Goal: Task Accomplishment & Management: Use online tool/utility

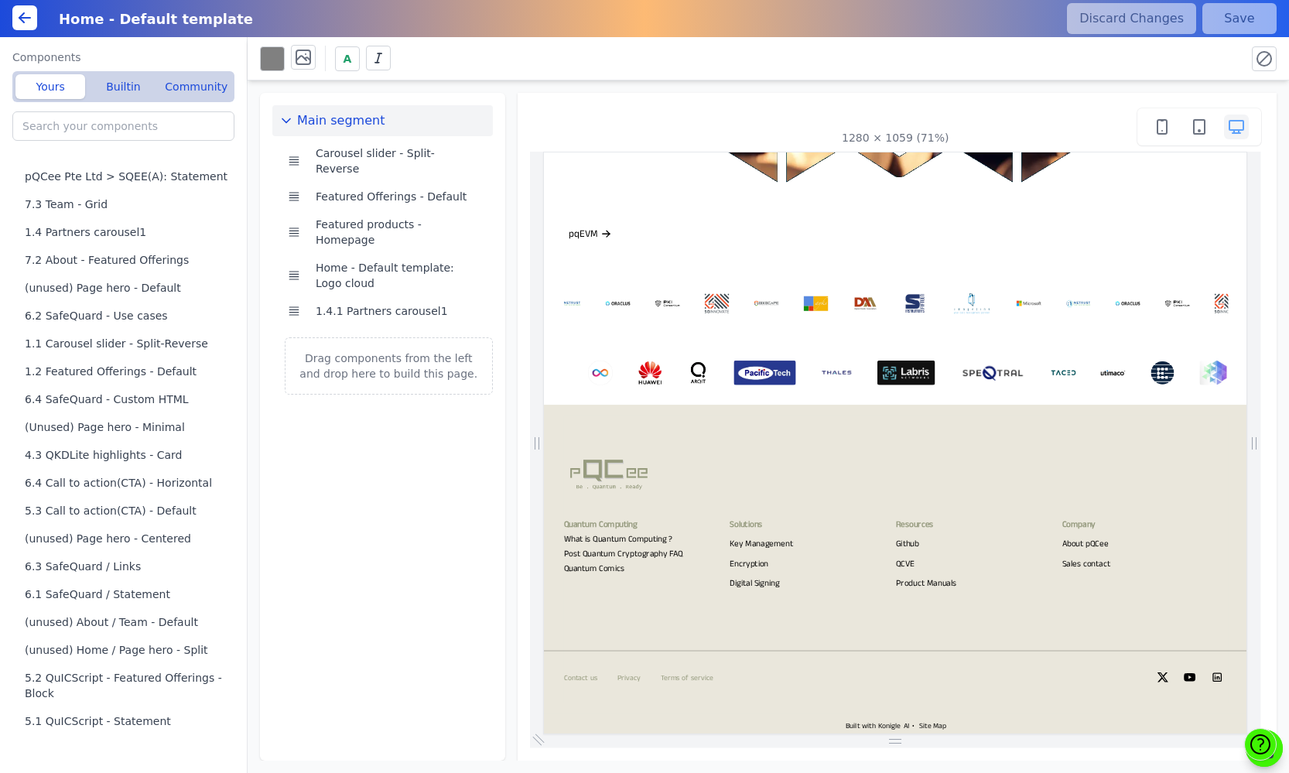
click at [913, 635] on div "Quantum Computing What is Quantum Computing ? Post Quantum Cryptography FAQ" at bounding box center [1039, 686] width 935 height 331
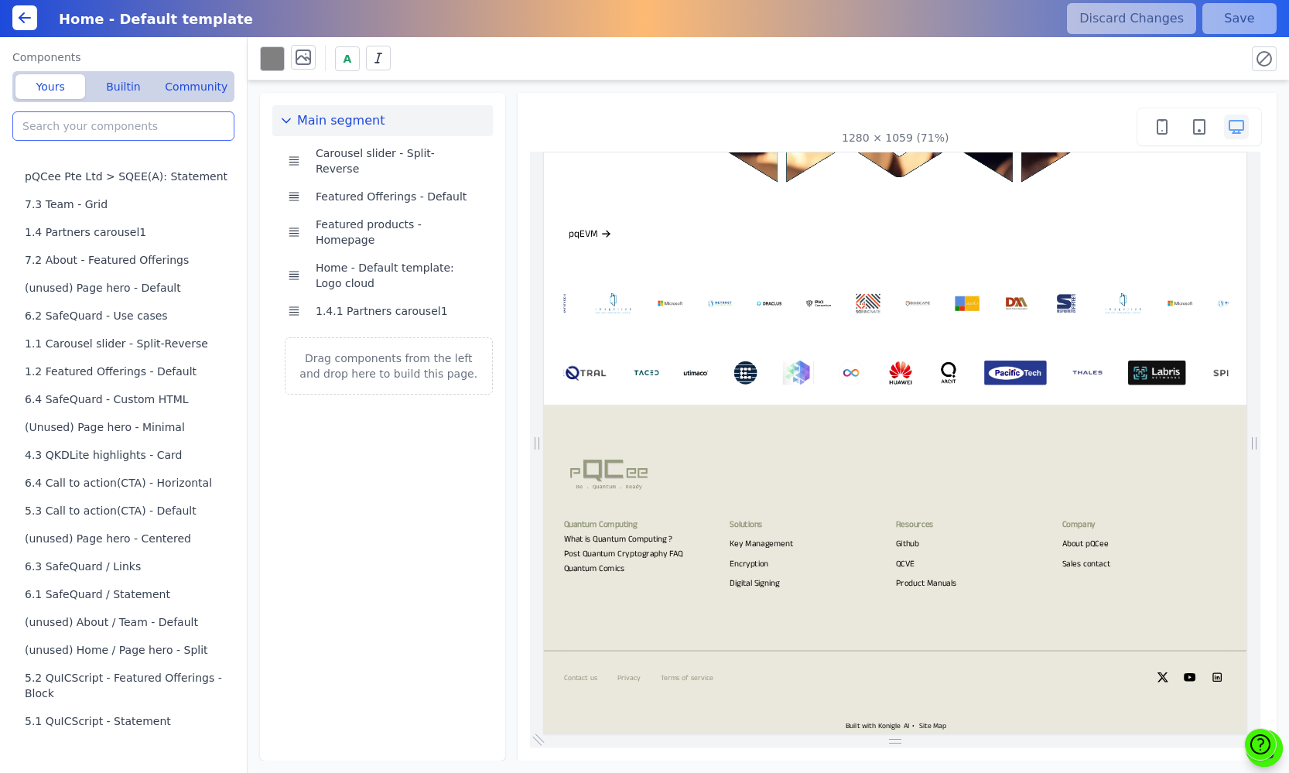
click at [129, 132] on input "search" at bounding box center [123, 125] width 222 height 29
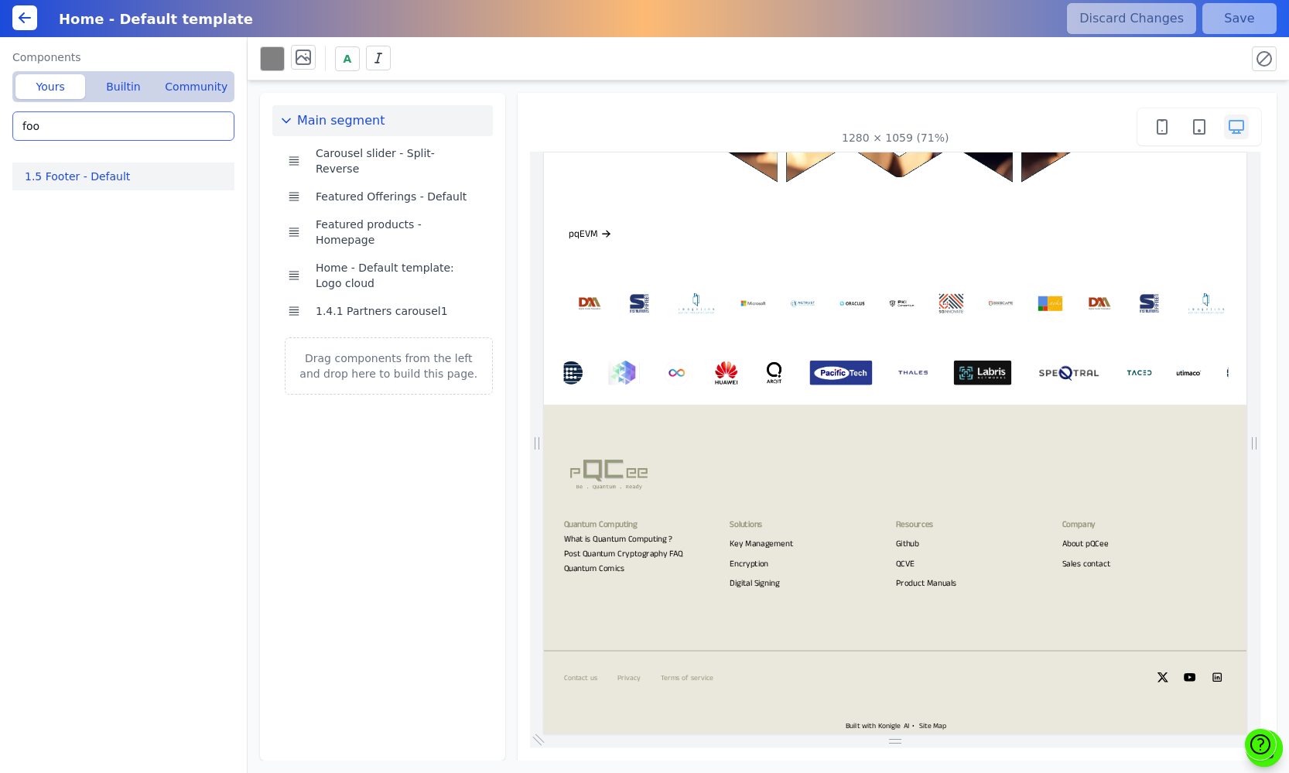
type input "foo"
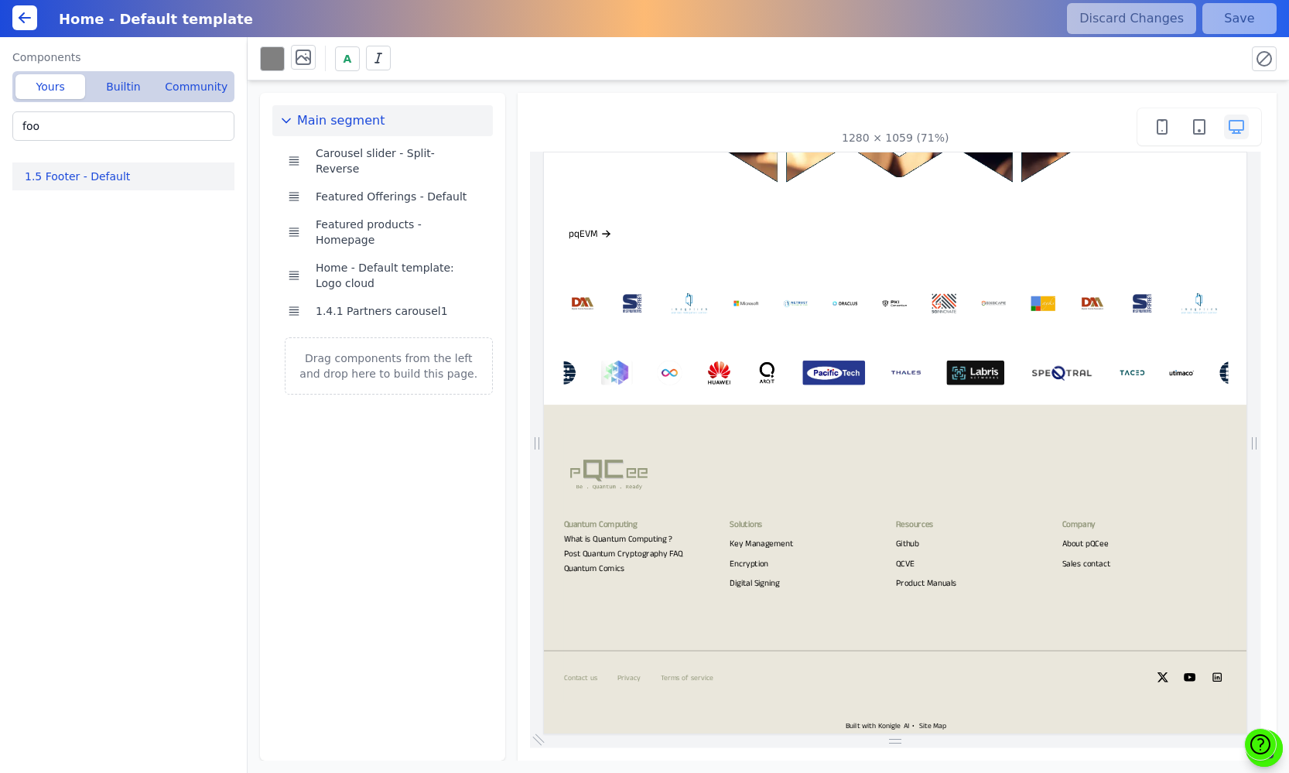
click at [102, 182] on button "1.5 Footer - Default" at bounding box center [126, 176] width 228 height 28
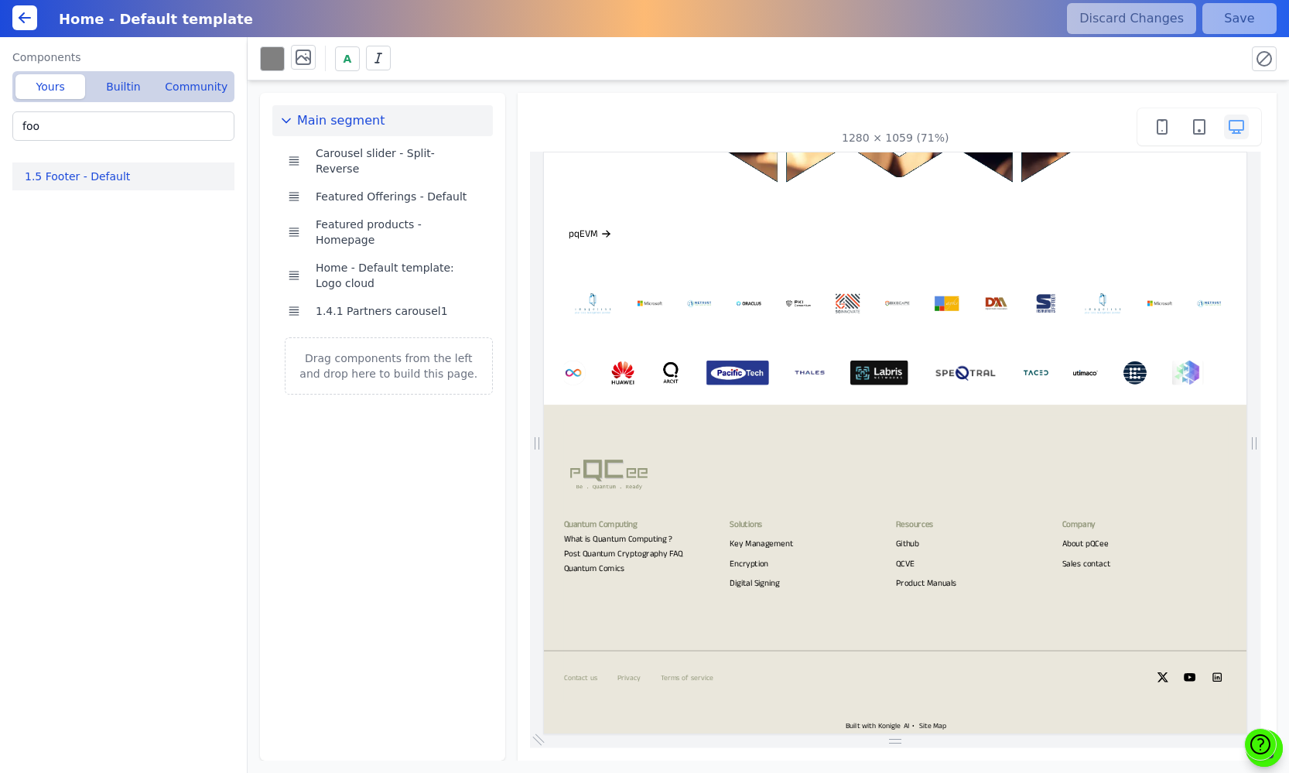
click at [101, 176] on button "1.5 Footer - Default" at bounding box center [126, 176] width 228 height 28
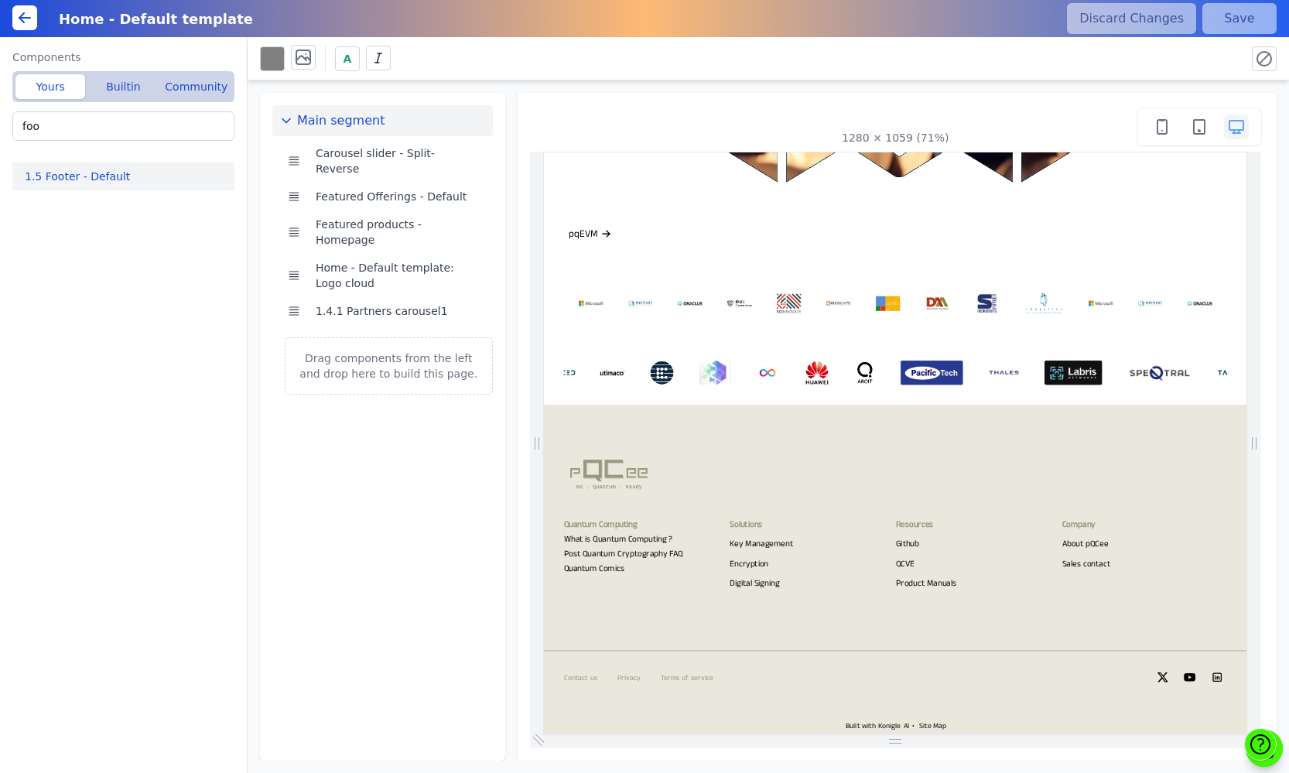
click at [29, 19] on icon at bounding box center [24, 18] width 19 height 19
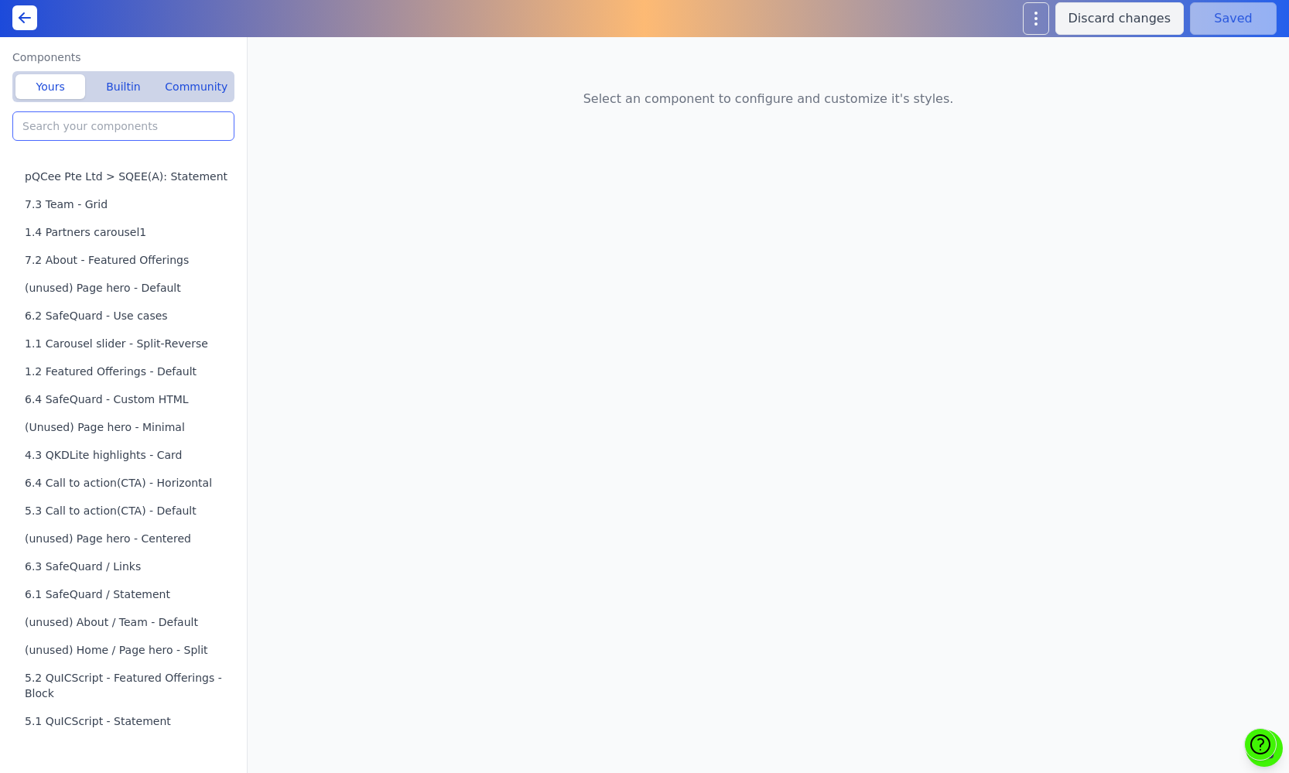
click at [101, 133] on input "search" at bounding box center [123, 125] width 222 height 29
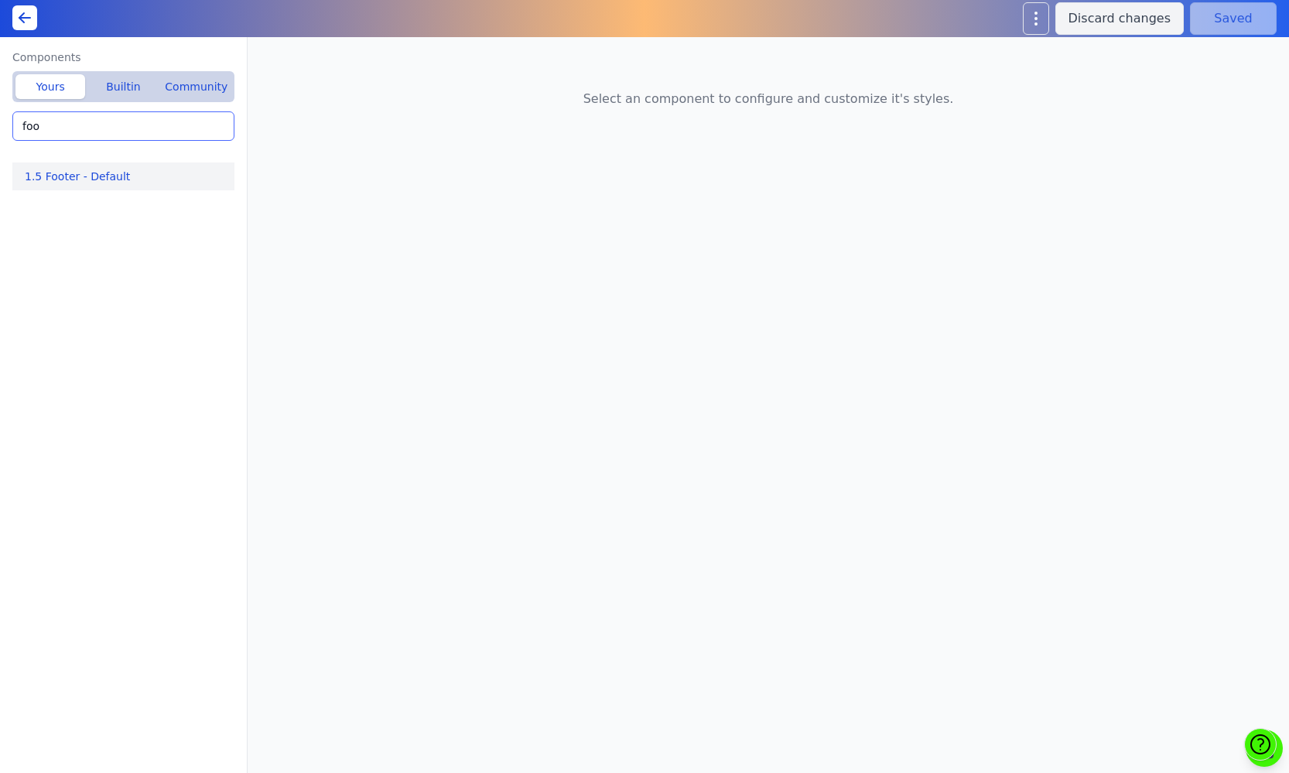
type input "foo"
click at [94, 170] on button "1.5 Footer - Default" at bounding box center [126, 176] width 228 height 28
type input "1.5 Footer - Default"
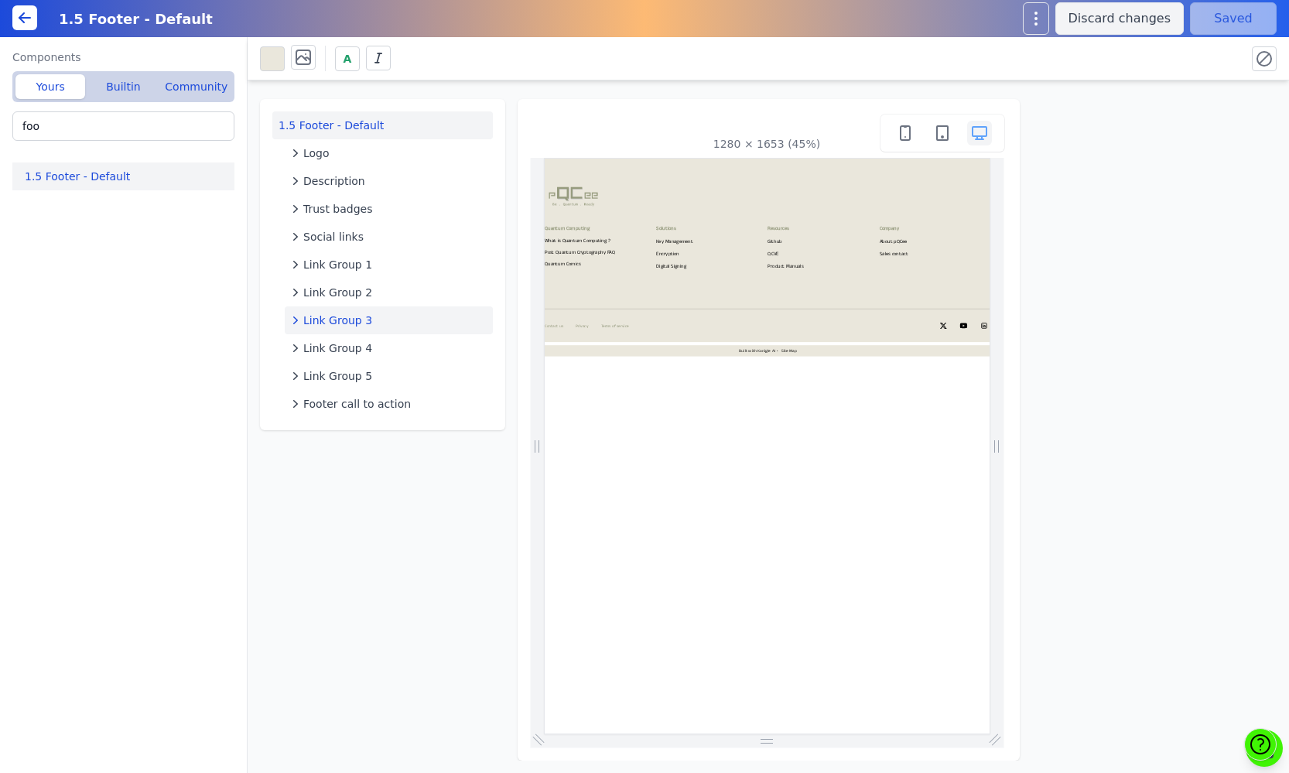
click at [295, 323] on icon "button" at bounding box center [295, 320] width 5 height 8
click at [310, 378] on icon "button" at bounding box center [307, 378] width 15 height 15
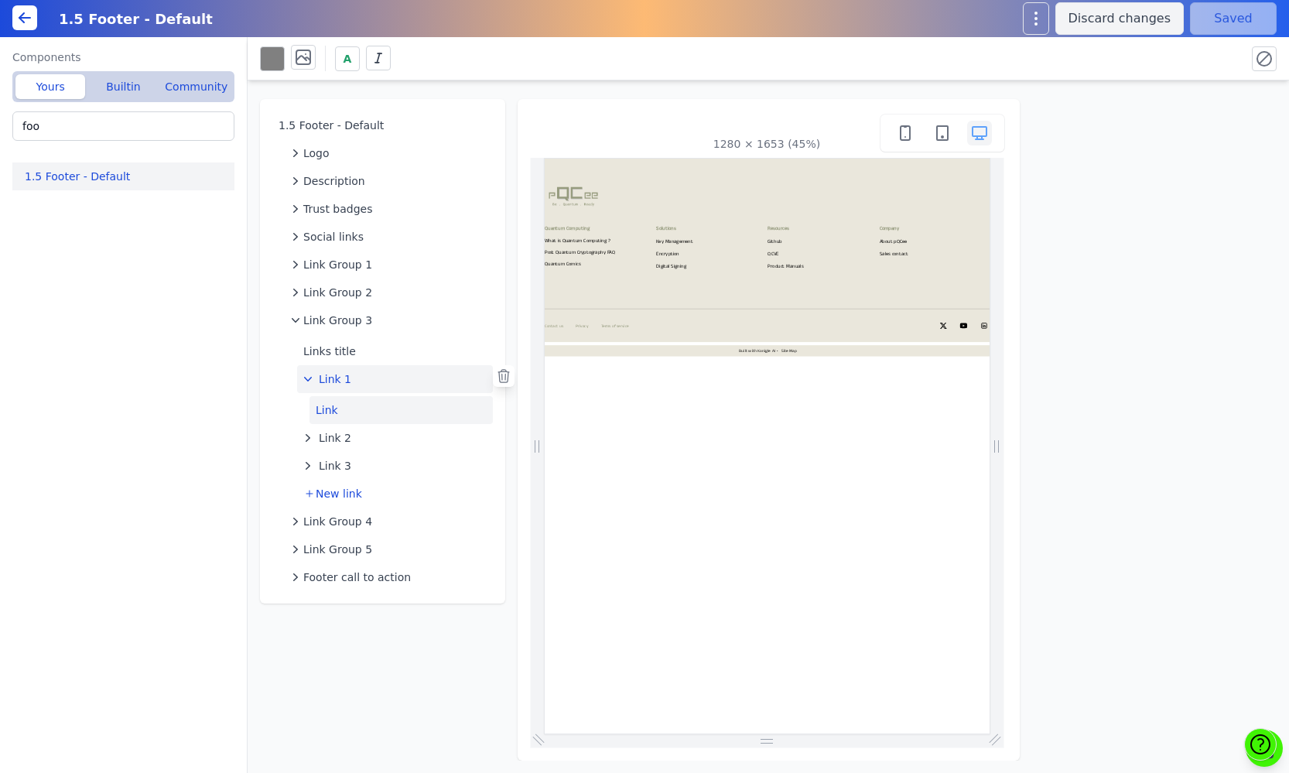
click at [330, 399] on button "Link" at bounding box center [400, 410] width 183 height 28
select select
click at [308, 380] on icon "button" at bounding box center [307, 378] width 15 height 15
click at [333, 463] on span "New link" at bounding box center [339, 462] width 46 height 15
click at [309, 461] on icon "button" at bounding box center [307, 462] width 15 height 15
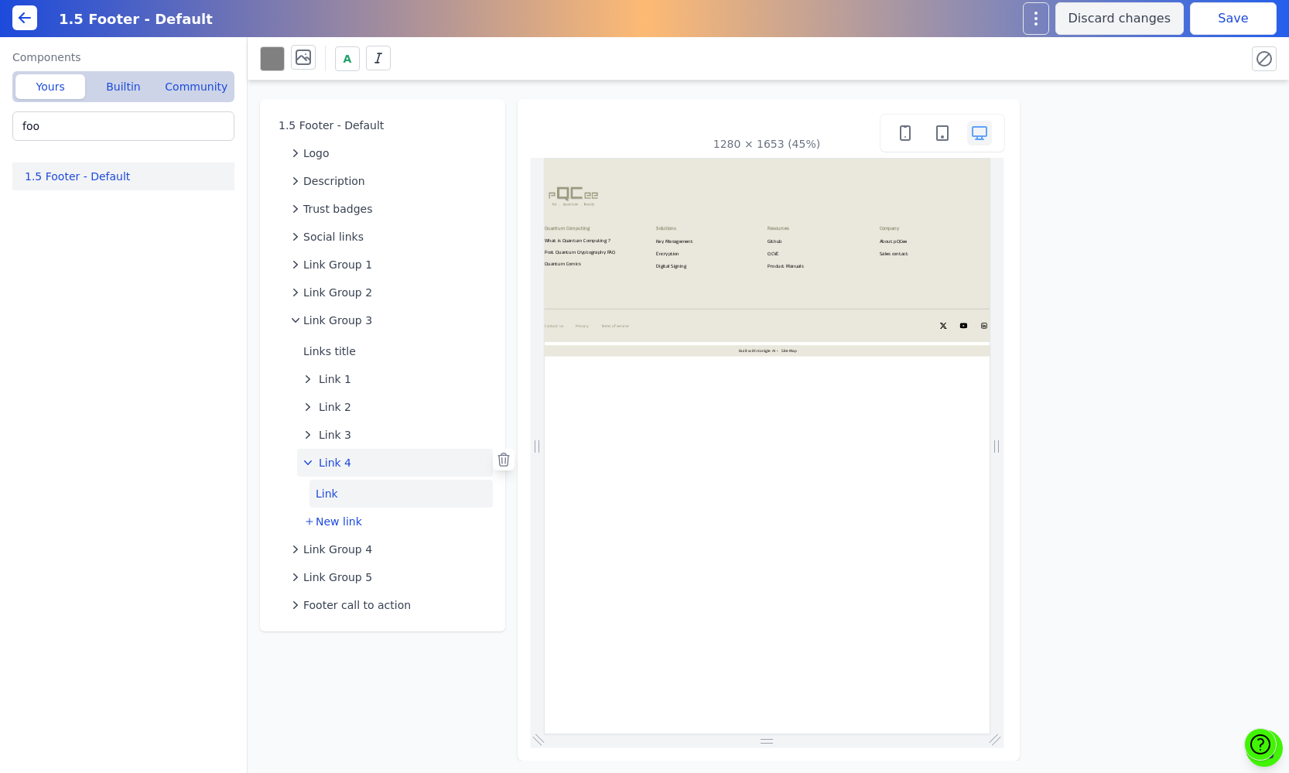
click at [337, 485] on button "Link" at bounding box center [400, 494] width 183 height 28
select select "_self"
select select
click at [1087, 133] on textarea at bounding box center [1154, 144] width 220 height 59
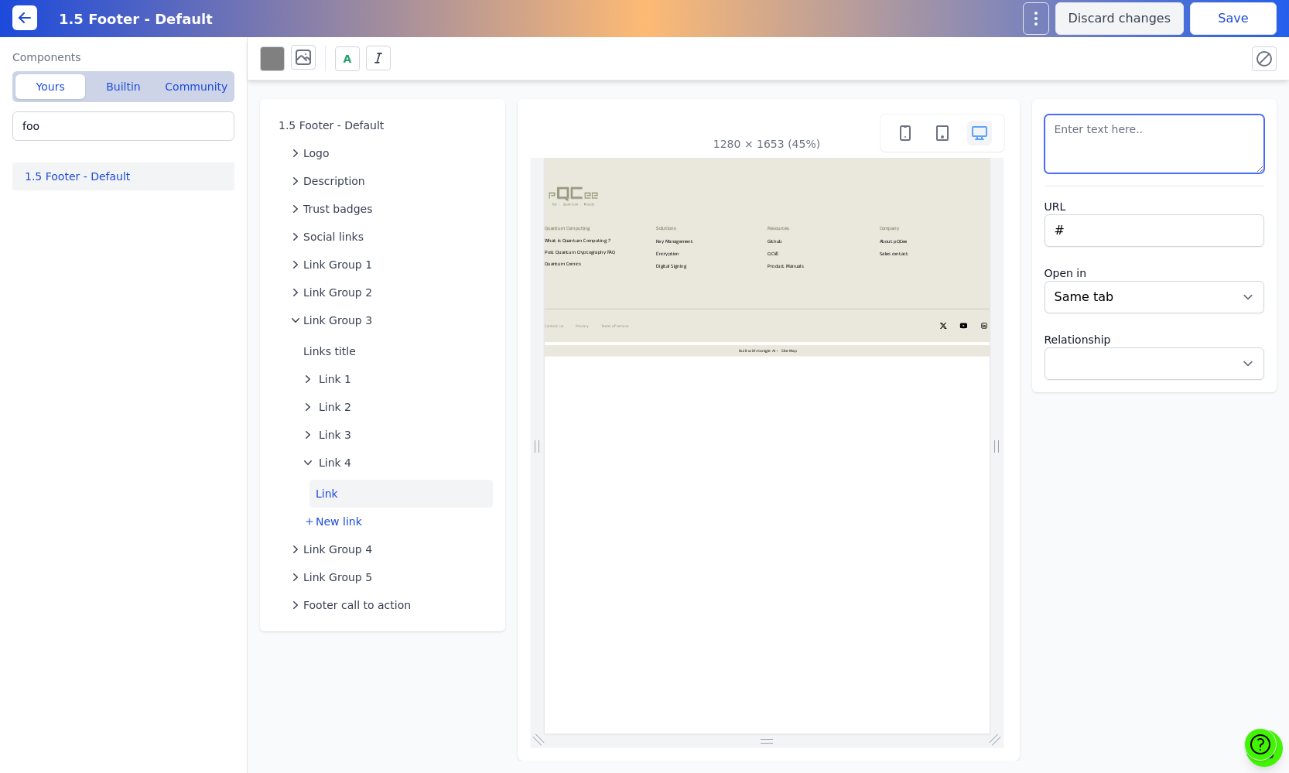
click at [1087, 133] on textarea at bounding box center [1154, 144] width 220 height 59
type textarea "Free Tools"
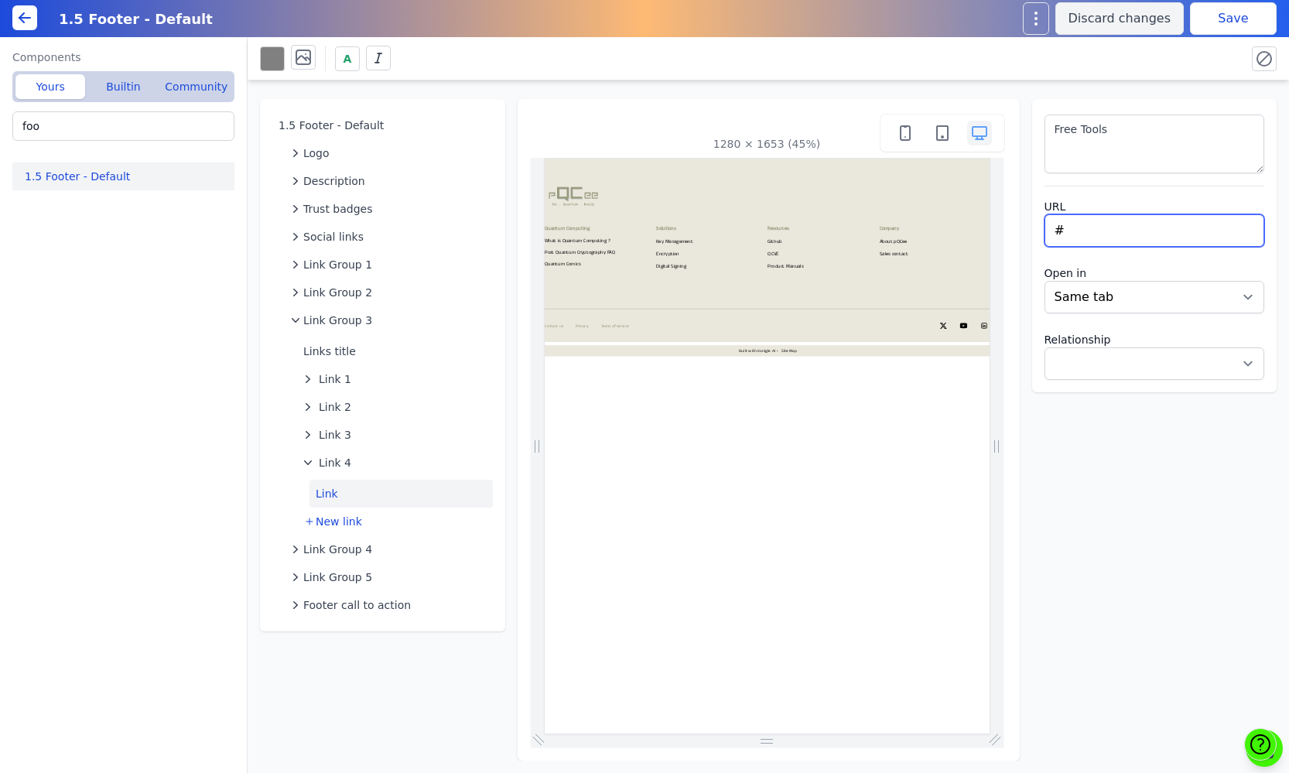
click at [1078, 236] on input "#" at bounding box center [1154, 230] width 220 height 32
type input "/tools"
select select
click at [1242, 24] on button "Save" at bounding box center [1233, 18] width 87 height 32
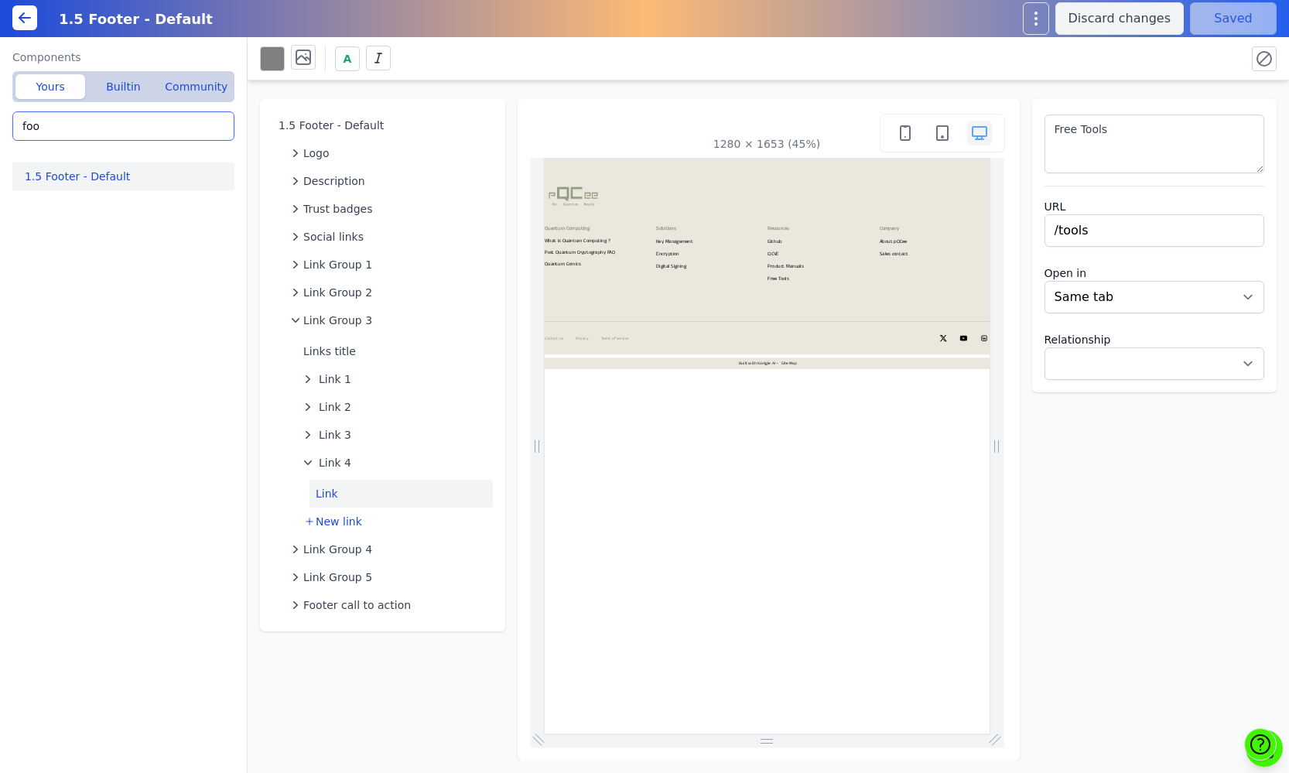
click at [185, 132] on input "foo" at bounding box center [123, 125] width 222 height 29
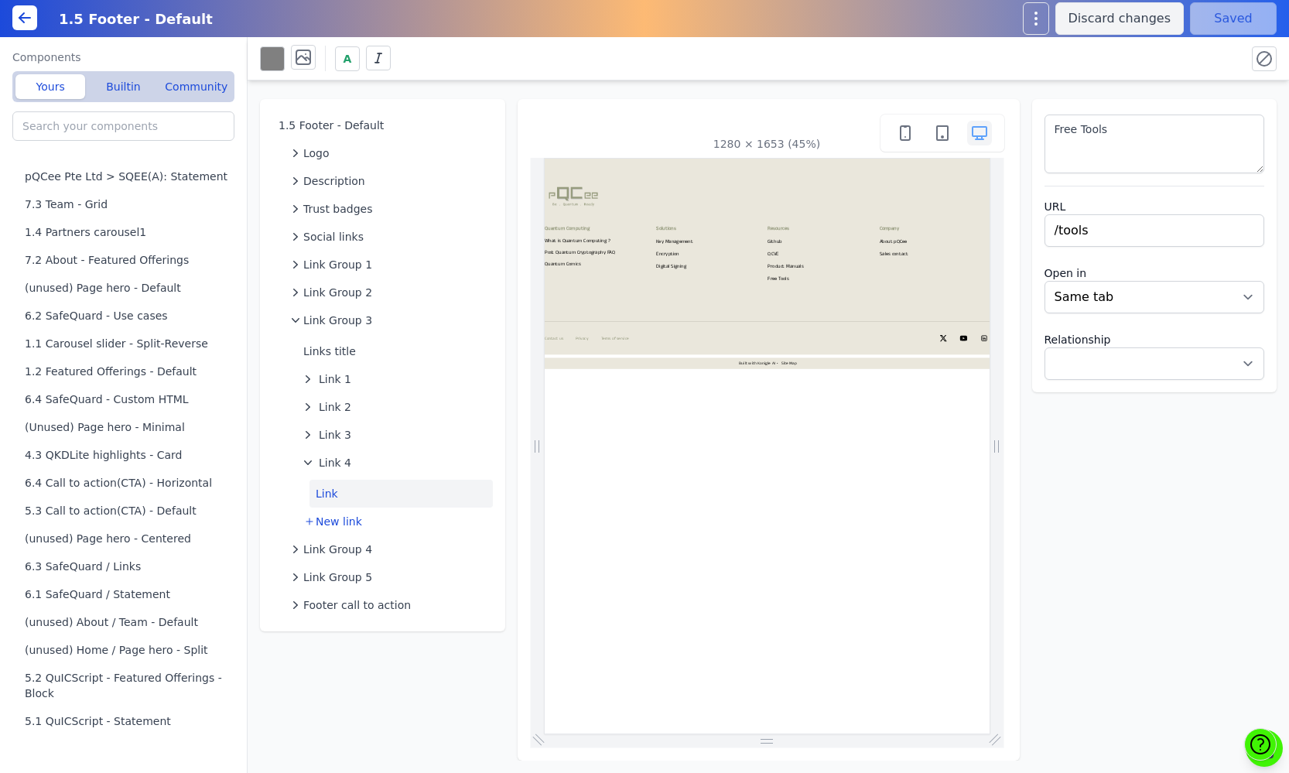
click at [26, 16] on icon at bounding box center [24, 18] width 19 height 19
